Goal: Task Accomplishment & Management: Use online tool/utility

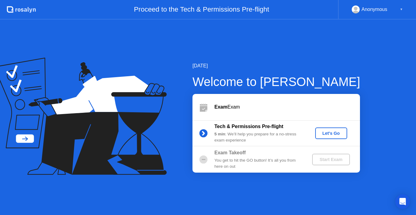
click at [334, 131] on div "Let's Go" at bounding box center [331, 133] width 27 height 5
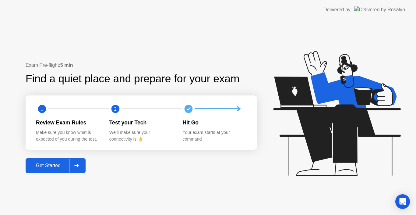
click at [52, 166] on div "Get Started" at bounding box center [48, 165] width 42 height 5
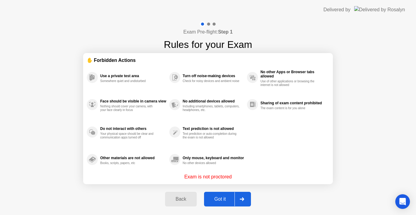
click at [224, 202] on div "Got it" at bounding box center [220, 198] width 29 height 5
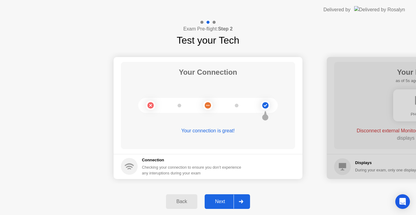
click at [369, 151] on div at bounding box center [421, 118] width 189 height 122
click at [218, 201] on div "Next" at bounding box center [220, 201] width 27 height 5
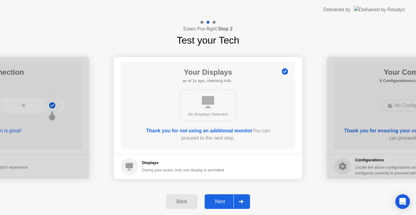
click at [218, 201] on div "Next" at bounding box center [220, 201] width 27 height 5
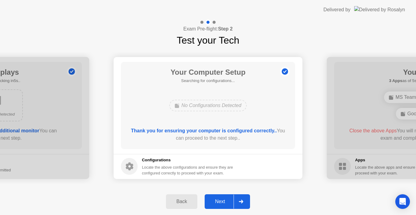
click at [218, 201] on div "Next" at bounding box center [220, 201] width 27 height 5
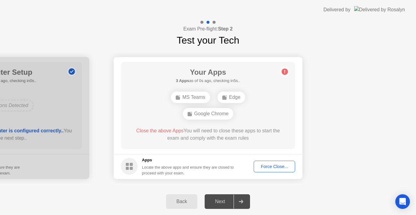
click at [261, 166] on div "Force Close..." at bounding box center [274, 166] width 37 height 5
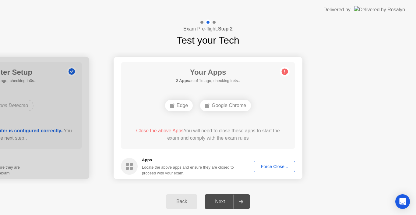
click at [286, 166] on div "Force Close..." at bounding box center [274, 166] width 37 height 5
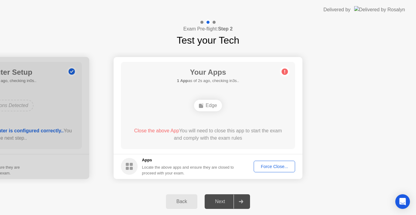
click at [213, 108] on div "Edge" at bounding box center [208, 106] width 28 height 12
click at [272, 166] on div "Force Close..." at bounding box center [274, 166] width 37 height 5
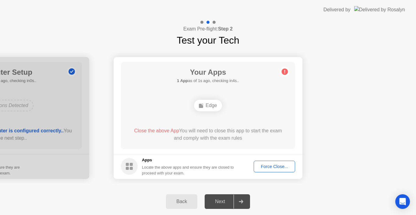
click at [282, 170] on button "Force Close..." at bounding box center [274, 167] width 41 height 12
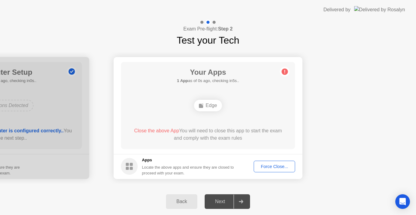
click at [280, 166] on div "Force Close..." at bounding box center [274, 166] width 37 height 5
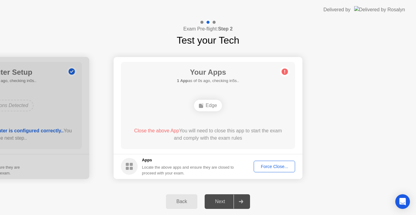
click at [215, 107] on div "Edge" at bounding box center [208, 106] width 28 height 12
click at [273, 164] on div "Force Close..." at bounding box center [274, 166] width 37 height 5
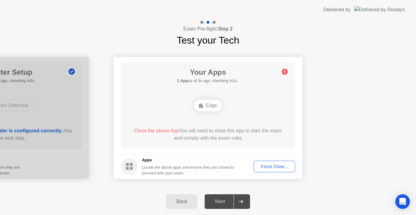
click at [207, 109] on div "Edge" at bounding box center [208, 106] width 28 height 12
click at [277, 166] on div "Force Close..." at bounding box center [274, 166] width 37 height 5
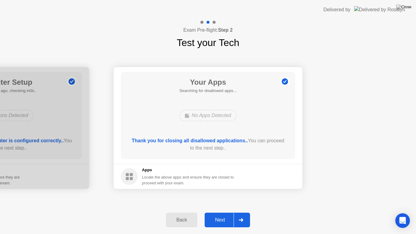
click at [227, 215] on div "Next" at bounding box center [220, 219] width 27 height 5
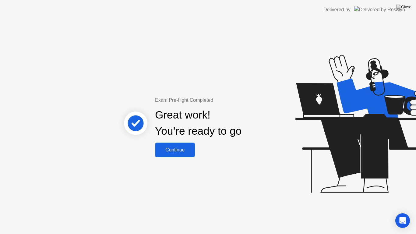
click at [180, 151] on div "Continue" at bounding box center [175, 149] width 36 height 5
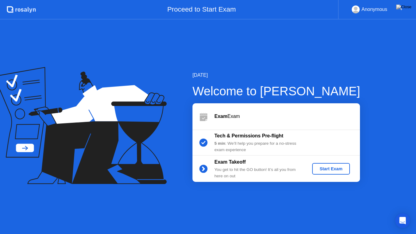
click at [252, 144] on div "5 min : We’ll help you prepare for a no-stress exam experience" at bounding box center [259, 147] width 88 height 13
click at [238, 140] on div "Tech & Permissions Pre-flight" at bounding box center [259, 135] width 88 height 7
click at [205, 141] on icon at bounding box center [204, 142] width 4 height 3
click at [206, 167] on circle at bounding box center [204, 169] width 8 height 8
click at [342, 170] on div "Start Exam" at bounding box center [331, 168] width 33 height 5
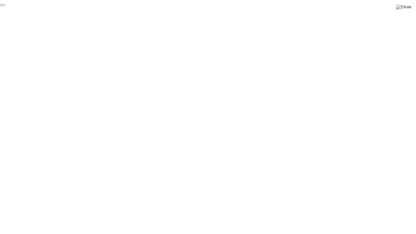
click div "End Proctoring Session"
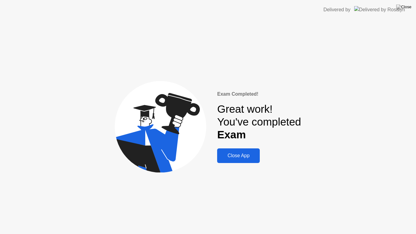
click at [241, 155] on div "Close App" at bounding box center [238, 155] width 39 height 5
